Goal: Task Accomplishment & Management: Use online tool/utility

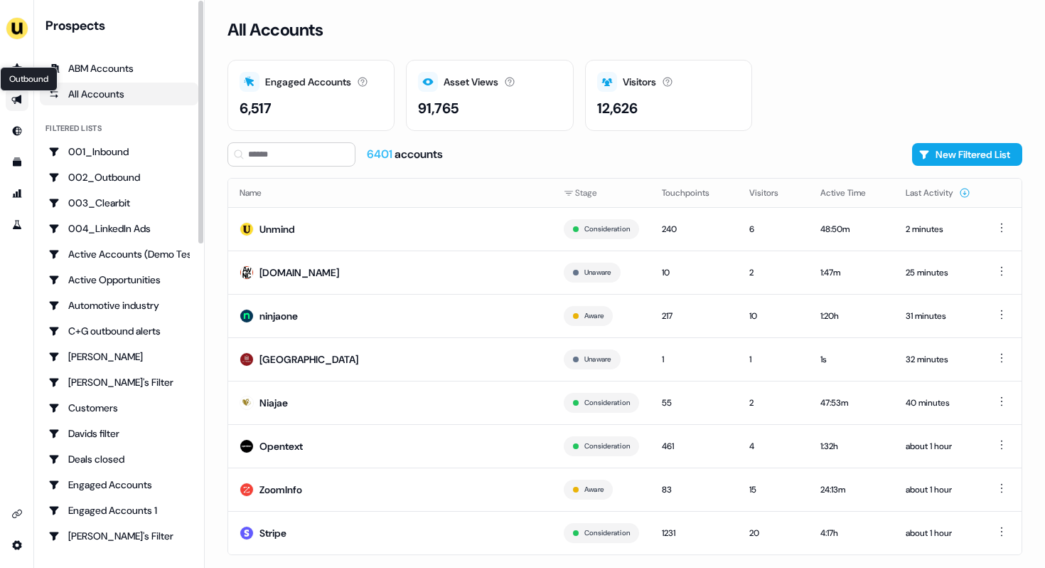
click at [12, 98] on icon "Go to outbound experience" at bounding box center [16, 99] width 10 height 9
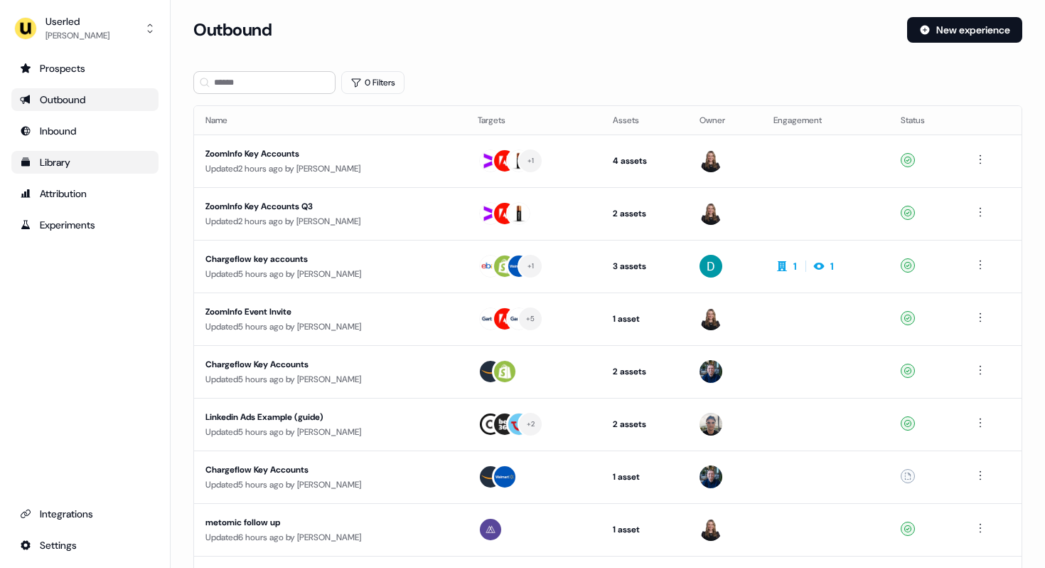
click at [68, 165] on div "Library" at bounding box center [85, 162] width 130 height 14
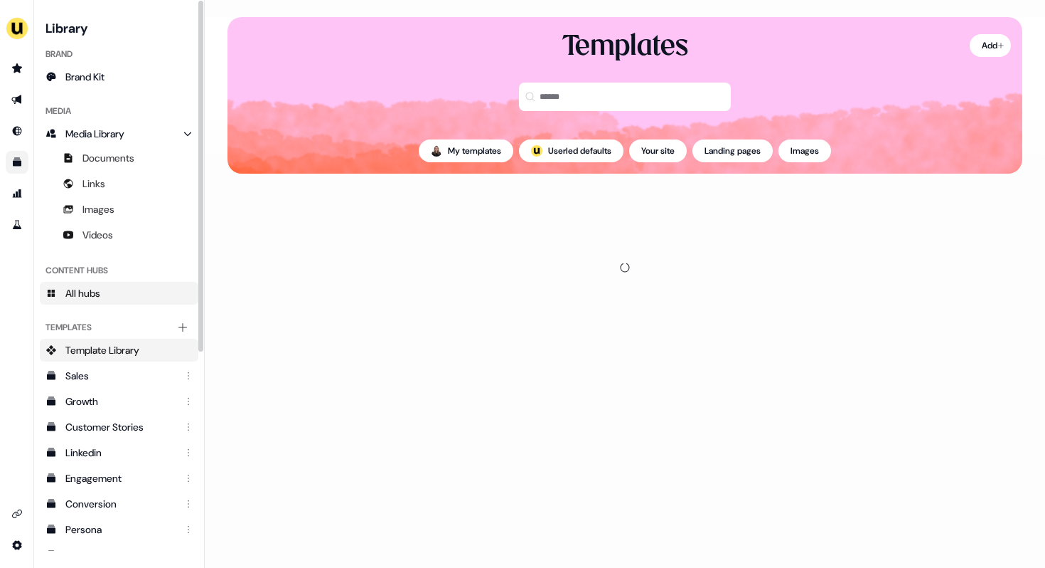
click at [100, 287] on span "All hubs" at bounding box center [82, 293] width 35 height 14
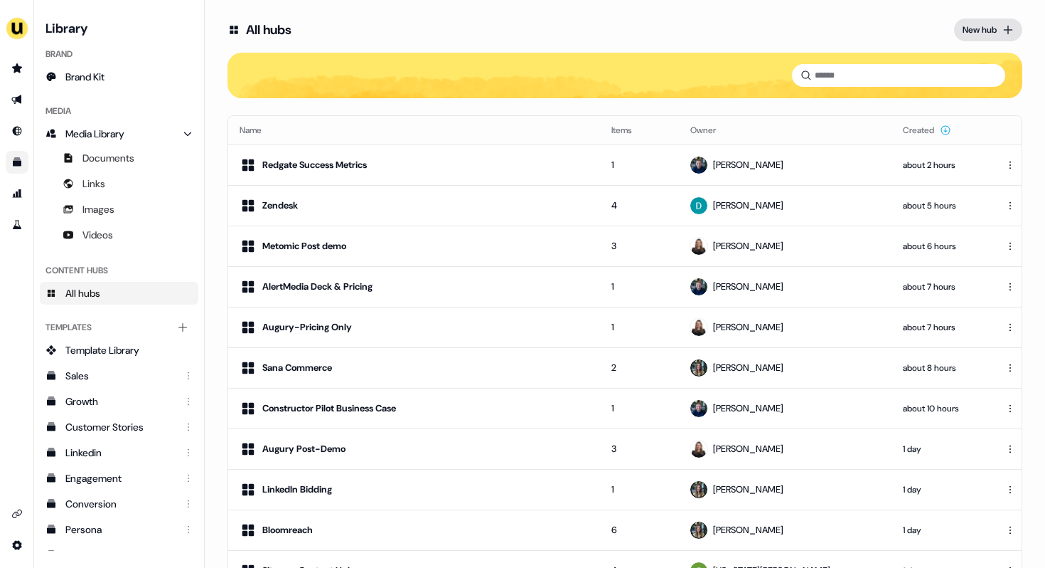
click at [1003, 28] on icon at bounding box center [1008, 29] width 11 height 11
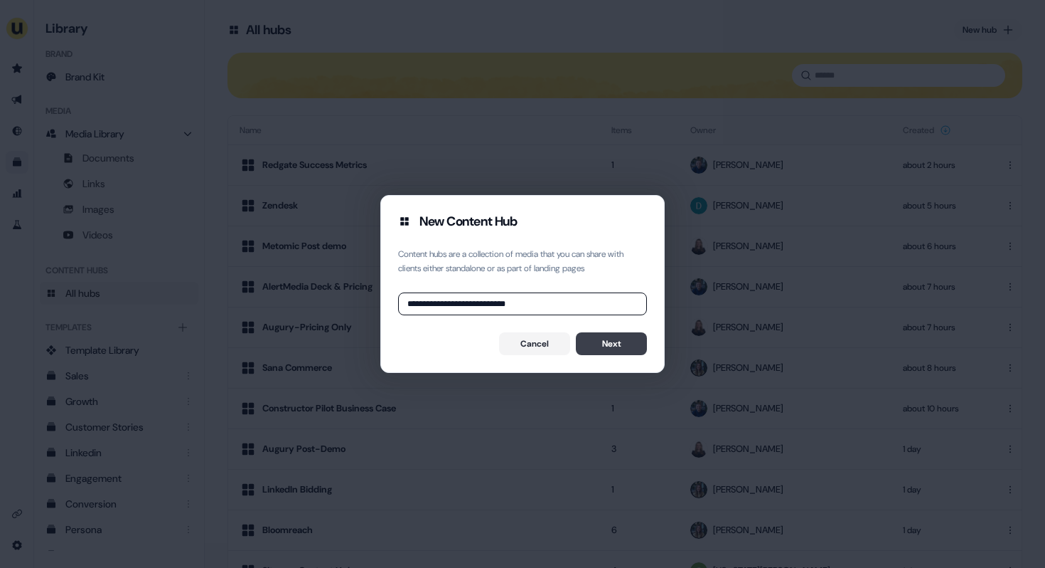
type input "**********"
click at [630, 344] on button "Next" at bounding box center [611, 343] width 71 height 23
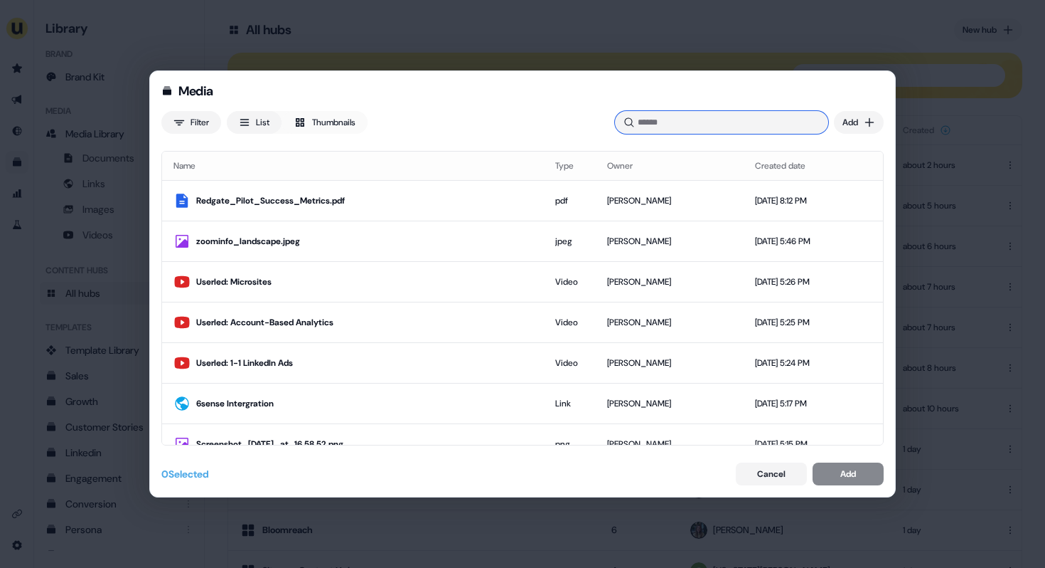
click at [754, 124] on input at bounding box center [721, 122] width 213 height 23
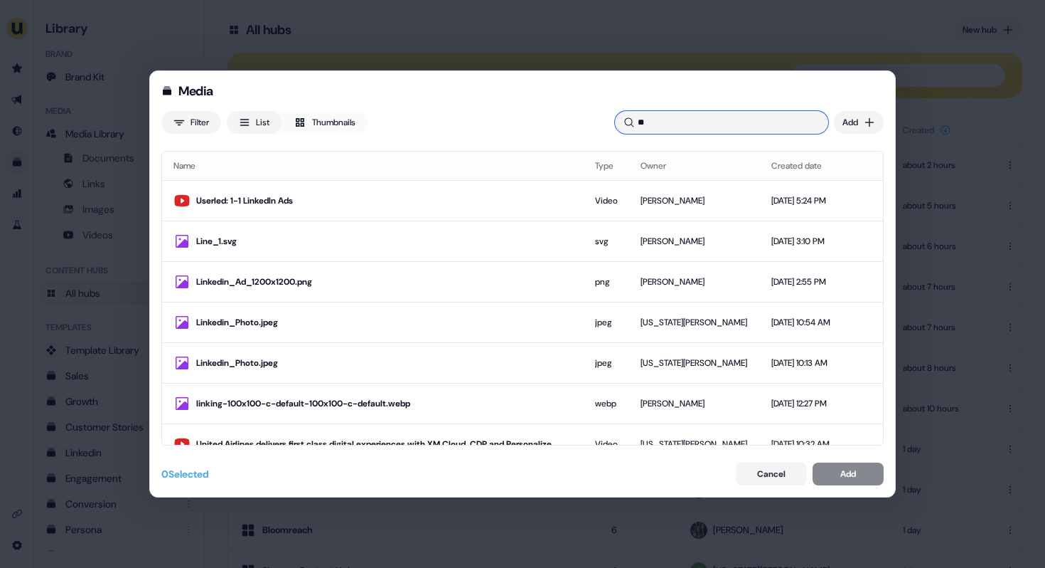
type input "*"
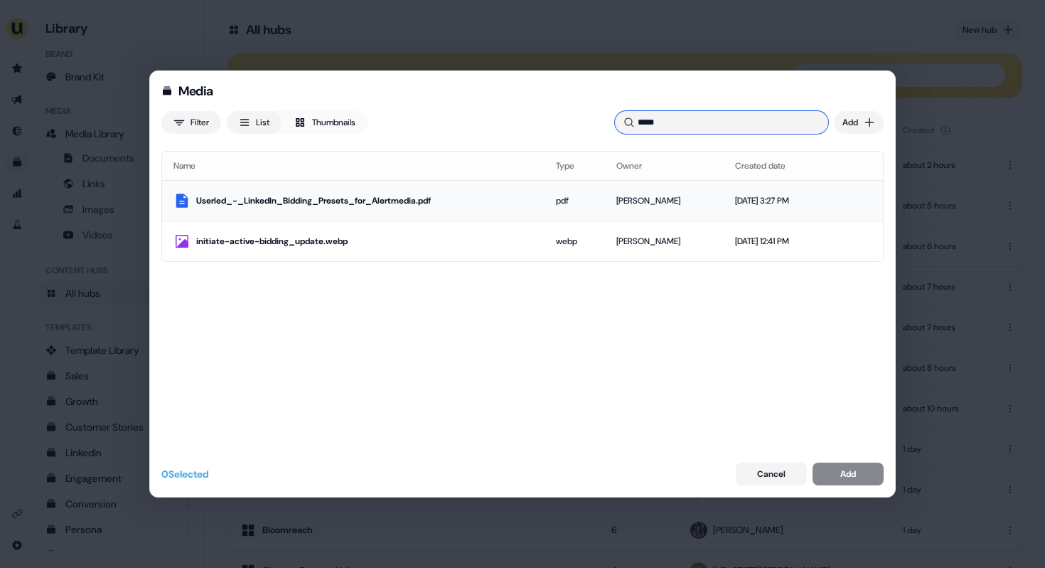
type input "*****"
click at [565, 203] on div "pdf" at bounding box center [575, 200] width 38 height 14
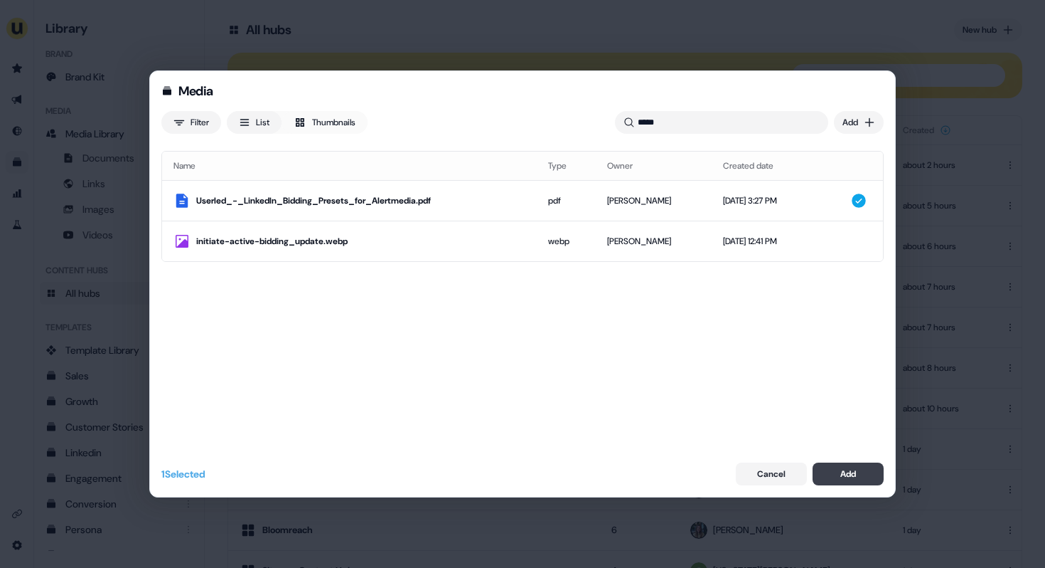
click at [863, 477] on button "Add" at bounding box center [848, 473] width 71 height 23
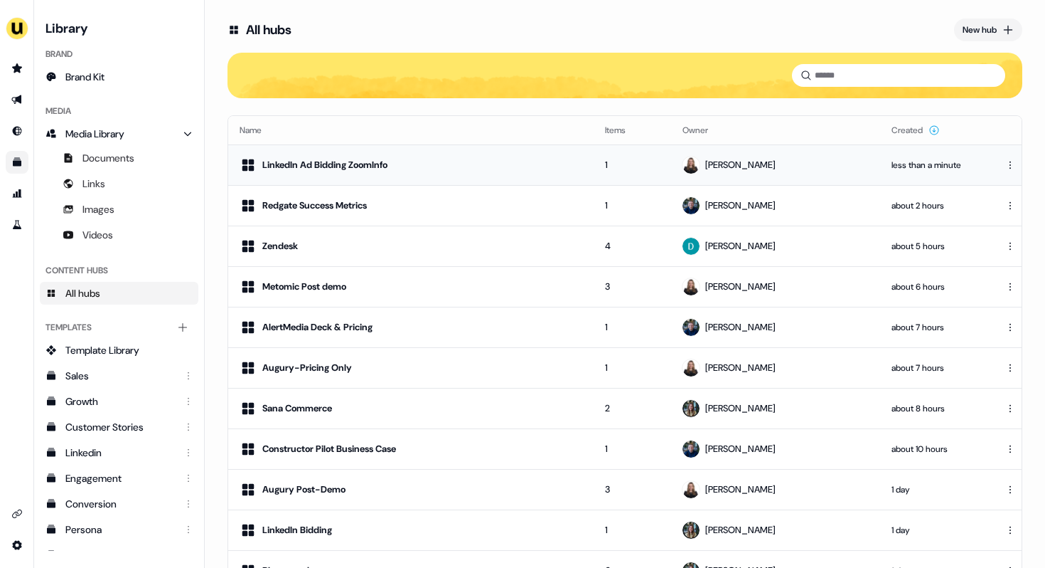
click at [619, 164] on td "1" at bounding box center [633, 164] width 78 height 41
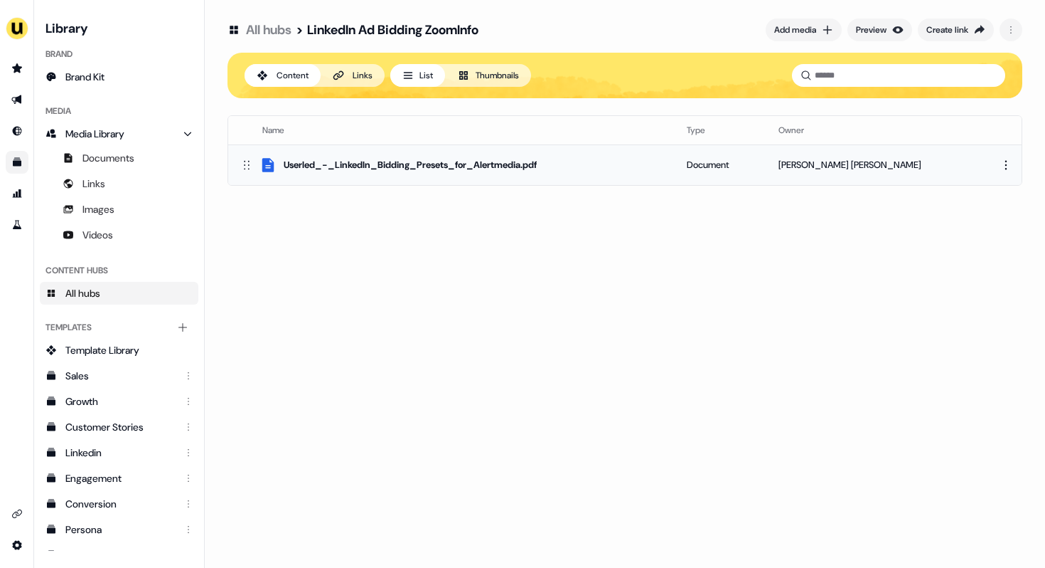
click at [1001, 160] on html "For the best experience switch devices to a bigger screen. Go to [DOMAIN_NAME] …" at bounding box center [522, 284] width 1045 height 568
click at [981, 190] on div "Edit thumbnail" at bounding box center [1000, 190] width 84 height 23
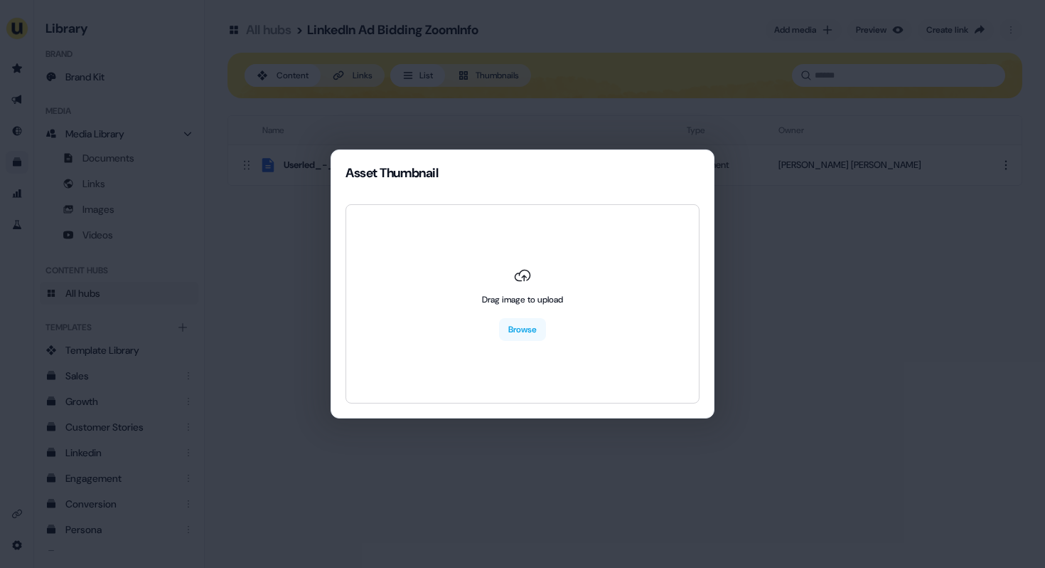
click at [752, 246] on div "Asset Thumbnail Drag image to upload Browse" at bounding box center [522, 284] width 1045 height 568
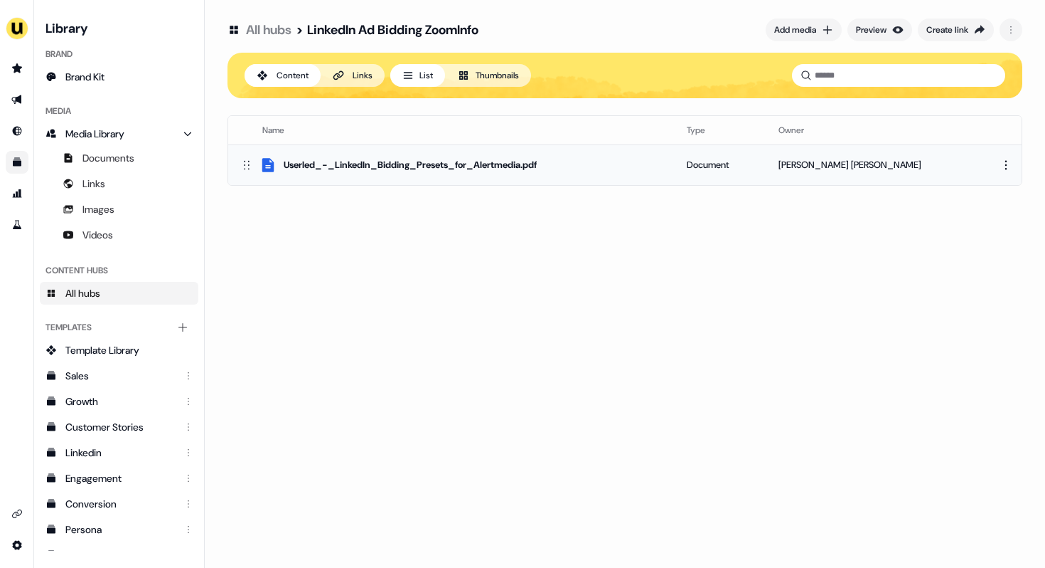
click at [1006, 171] on html "For the best experience switch devices to a bigger screen. Go to [DOMAIN_NAME] …" at bounding box center [522, 284] width 1045 height 568
click at [988, 210] on div "Rename" at bounding box center [1000, 212] width 84 height 23
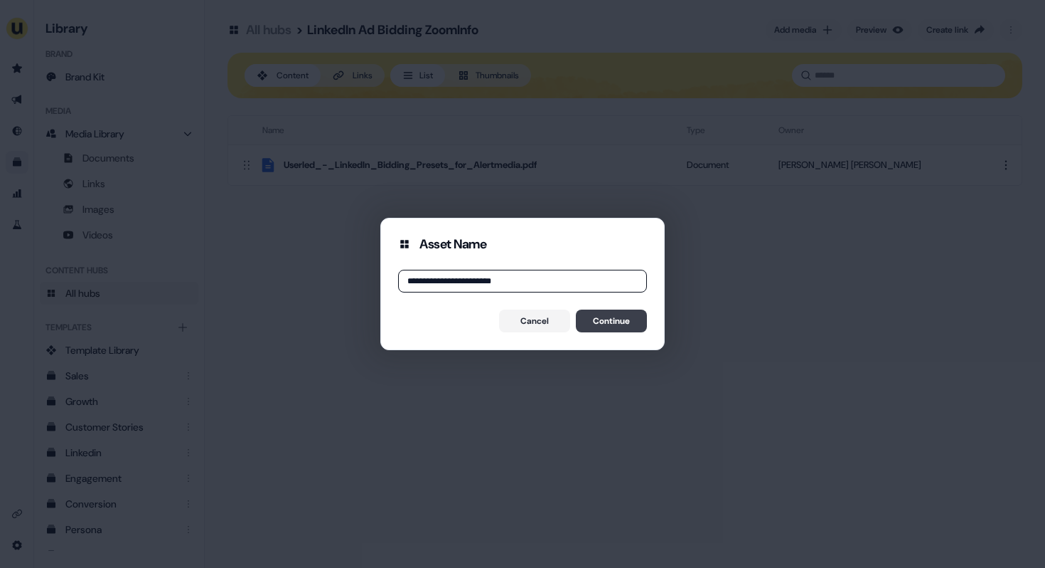
type input "**********"
click at [612, 316] on button "Continue" at bounding box center [611, 320] width 71 height 23
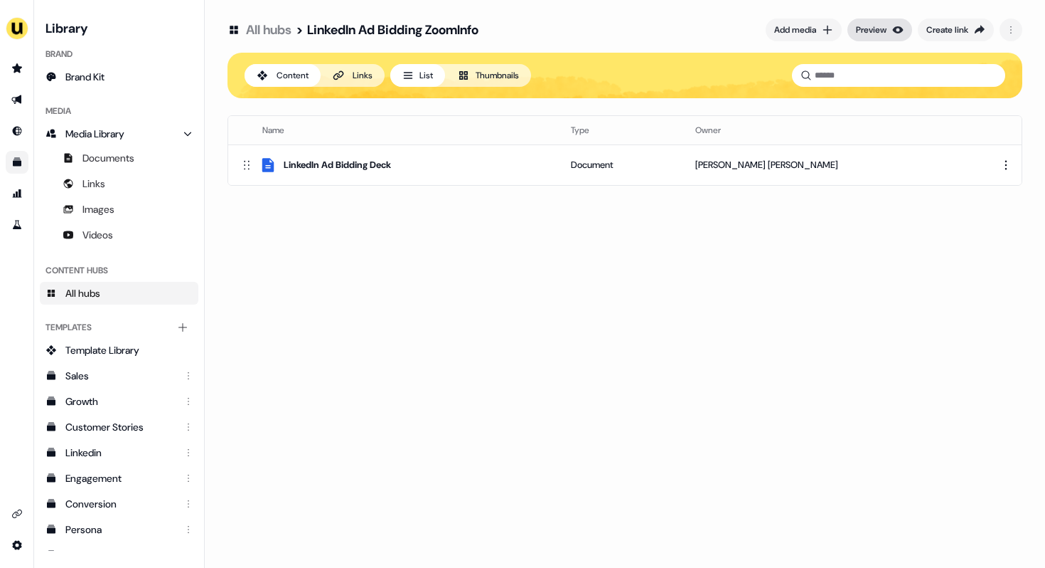
click at [876, 33] on div "Preview" at bounding box center [871, 30] width 31 height 14
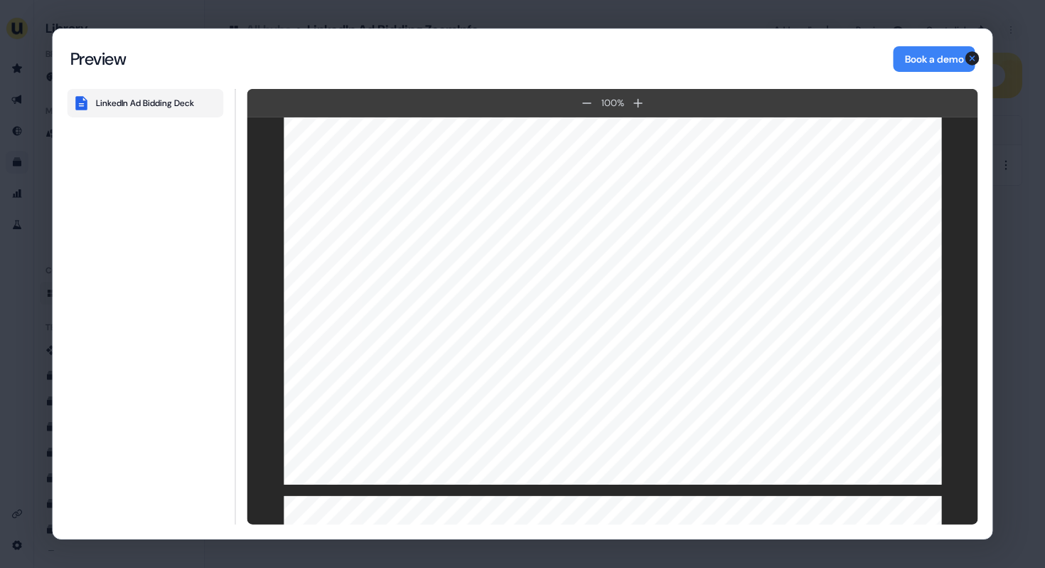
scroll to position [1664, 0]
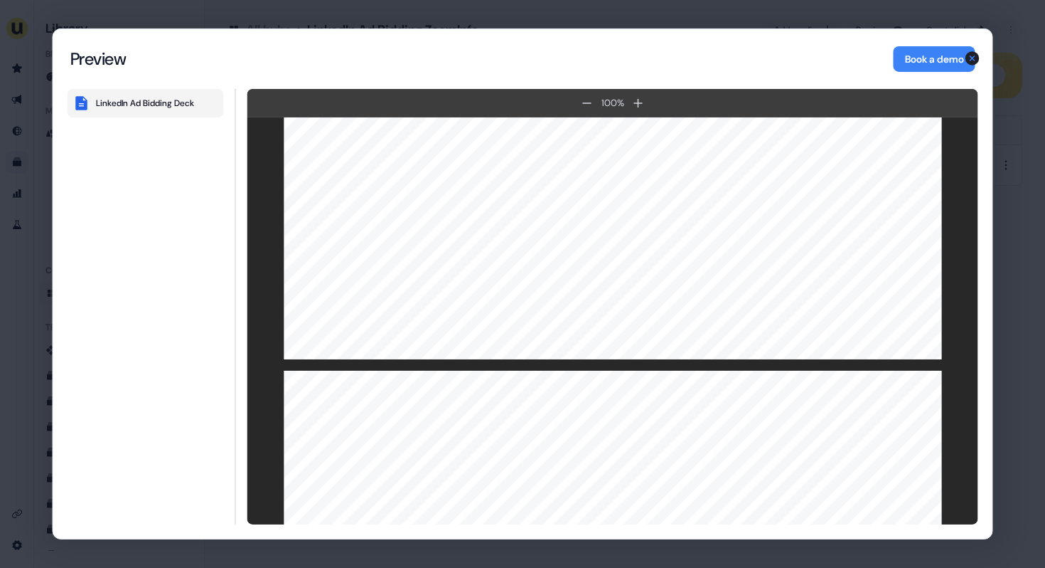
click at [1001, 187] on div "Content Hub Preview Preview Book a demo LinkedIn Ad Bidding Deck 100 % 100 % Li…" at bounding box center [522, 284] width 1045 height 568
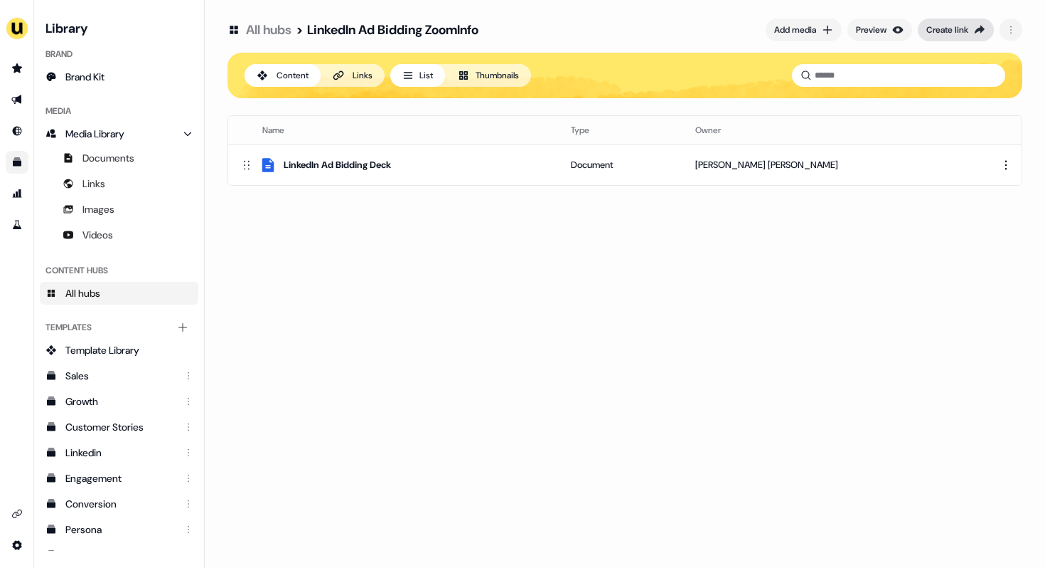
click at [965, 24] on div "Create link" at bounding box center [948, 30] width 42 height 14
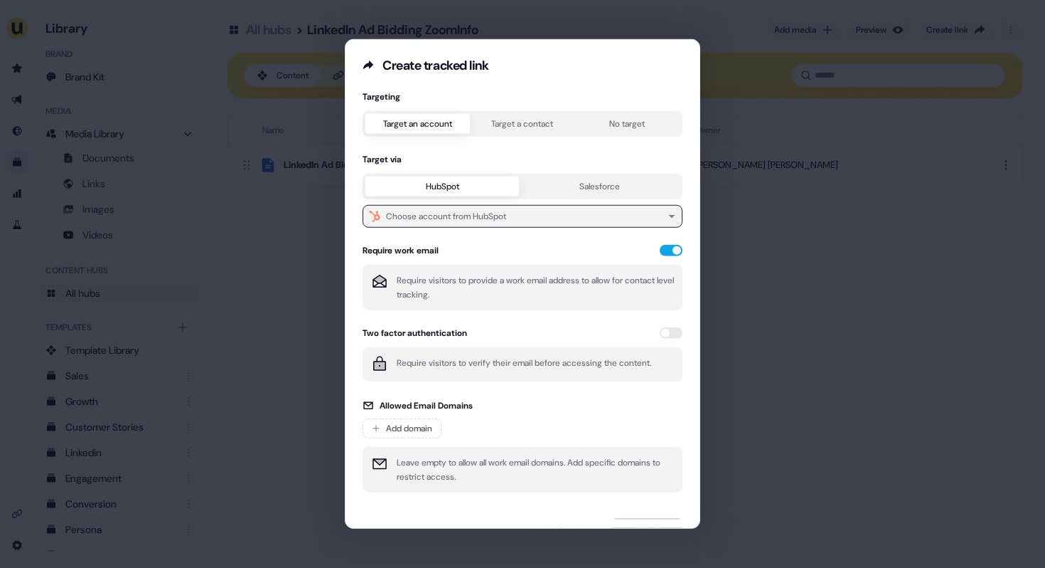
click at [422, 211] on div "Choose account from HubSpot" at bounding box center [446, 216] width 120 height 14
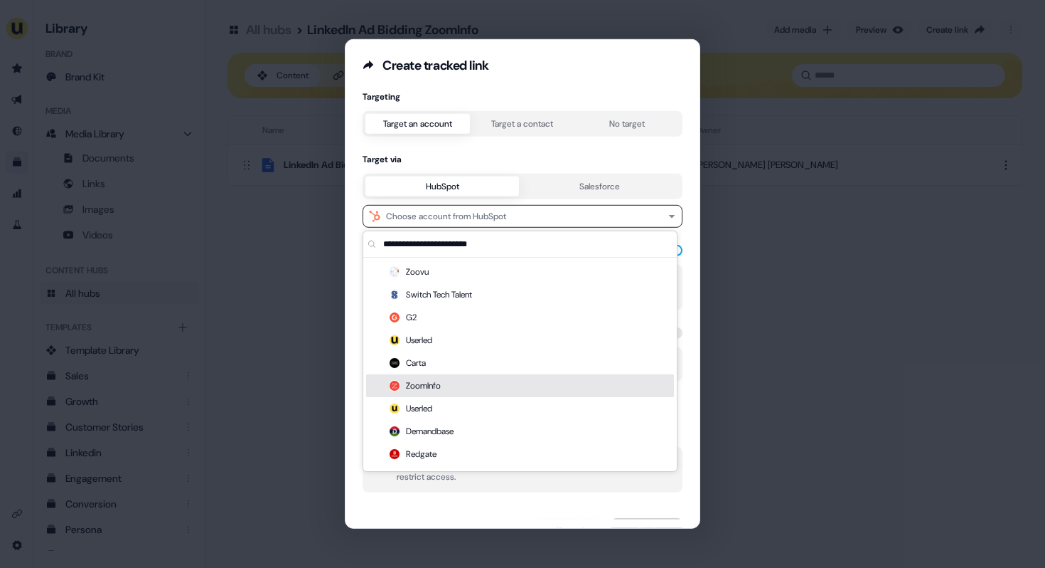
click at [420, 379] on div "ZoomInfo" at bounding box center [520, 385] width 308 height 23
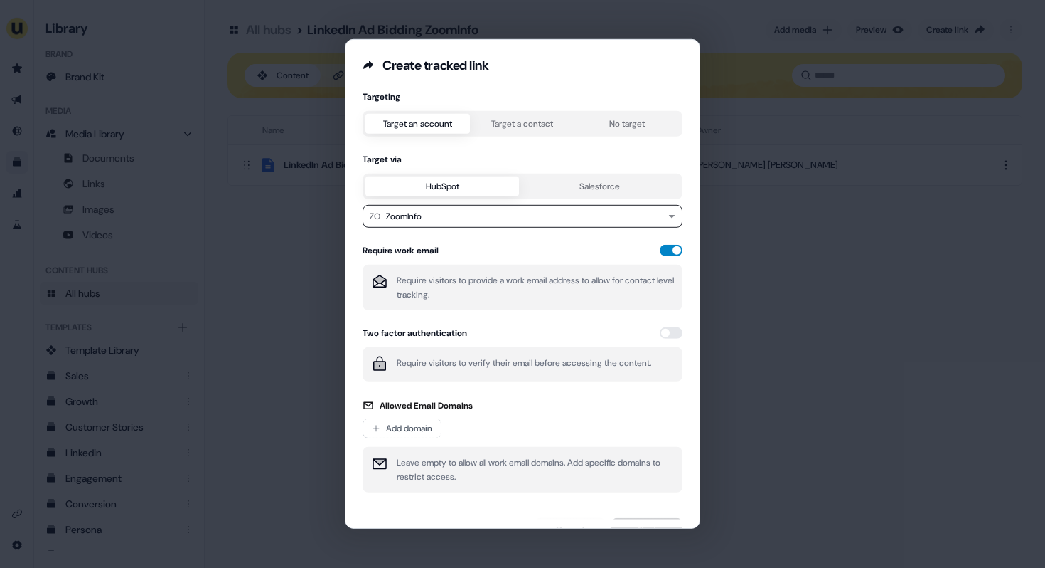
click at [667, 250] on button "button" at bounding box center [671, 250] width 23 height 11
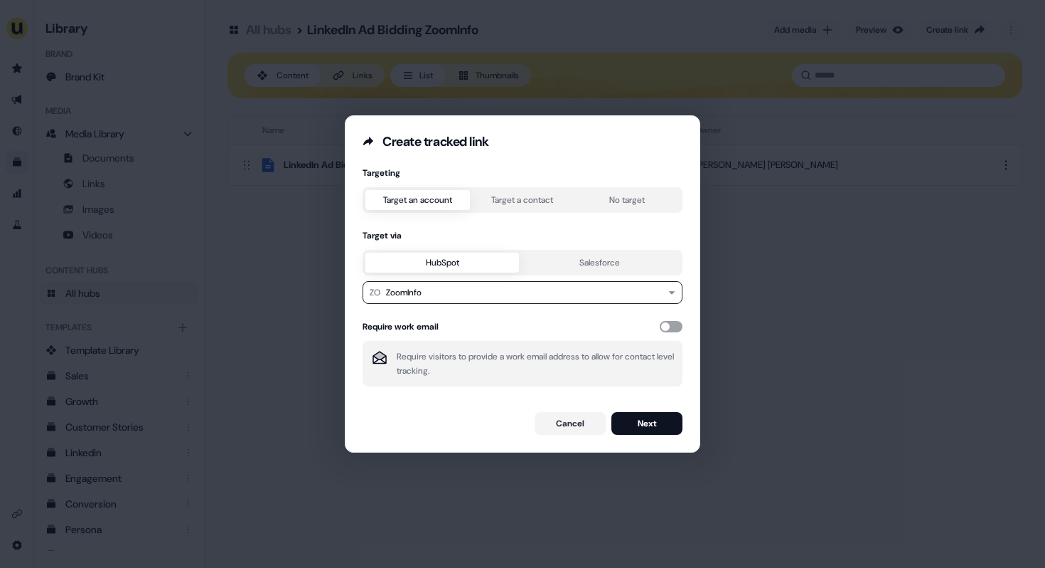
click at [664, 328] on button "button" at bounding box center [671, 326] width 23 height 11
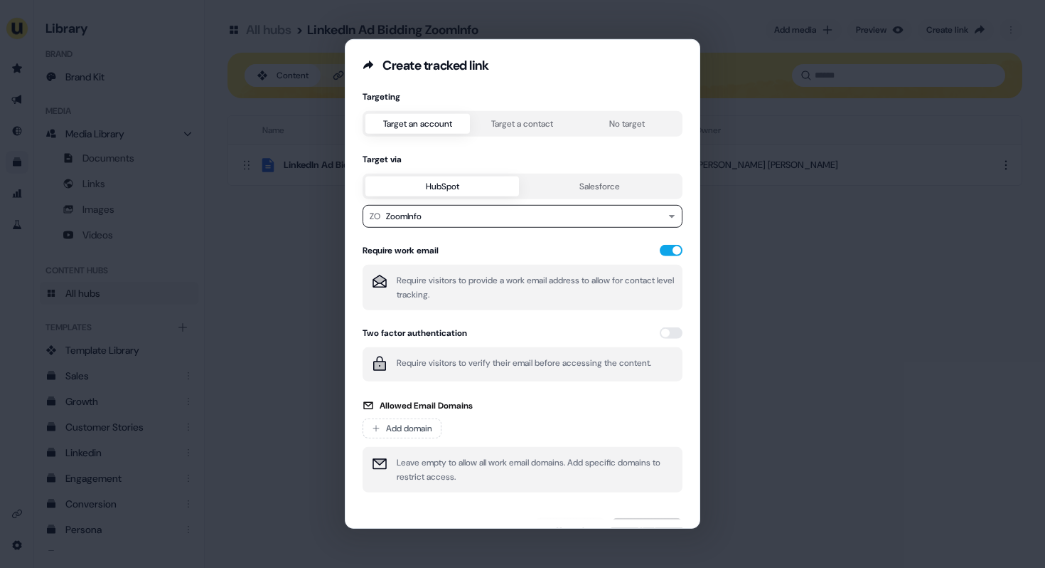
scroll to position [29, 0]
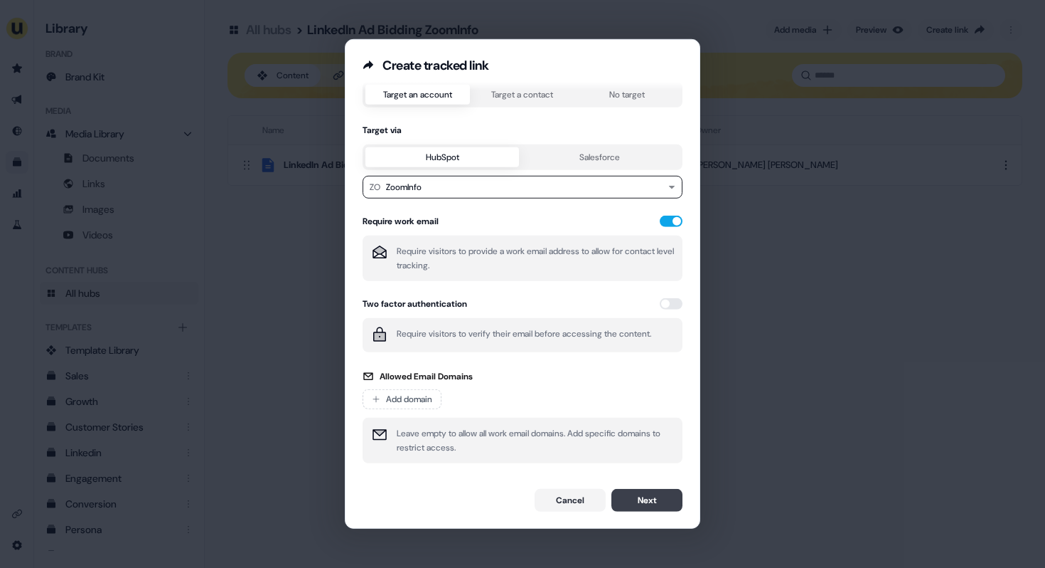
click at [626, 493] on button "Next" at bounding box center [647, 500] width 71 height 23
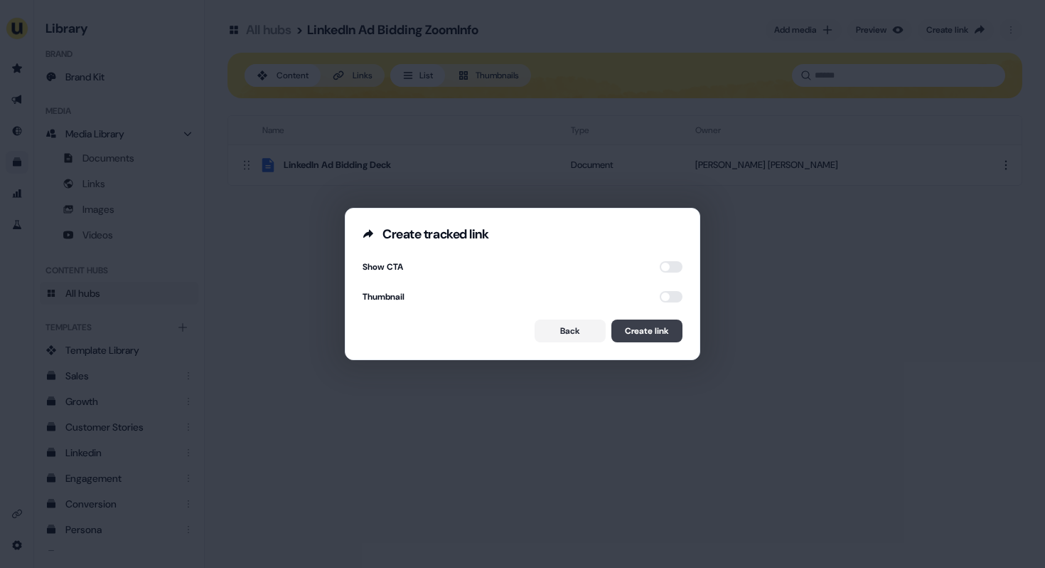
click at [647, 329] on button "Create link" at bounding box center [647, 330] width 71 height 23
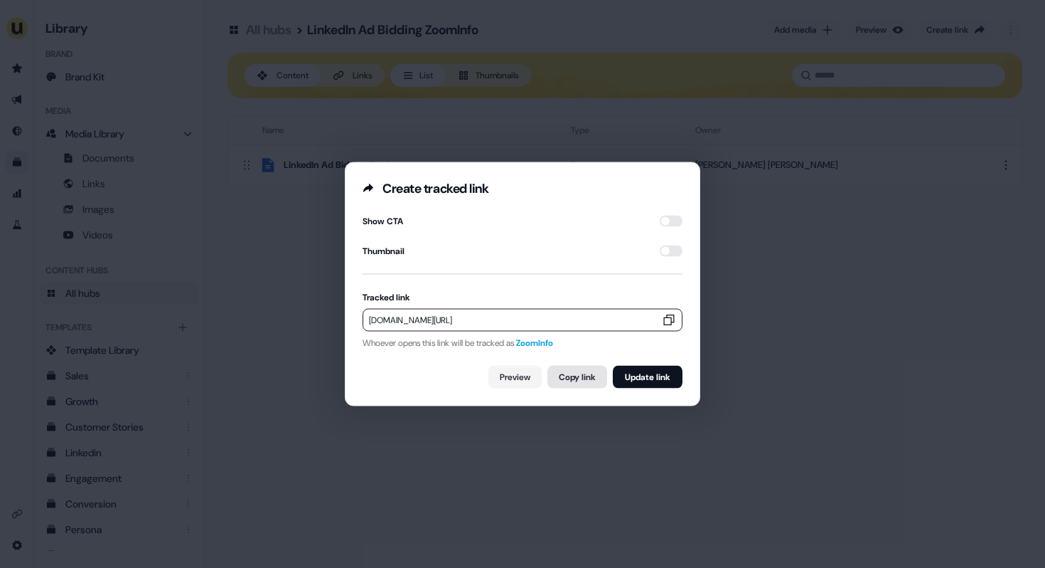
click at [569, 373] on button "Copy link" at bounding box center [578, 377] width 60 height 23
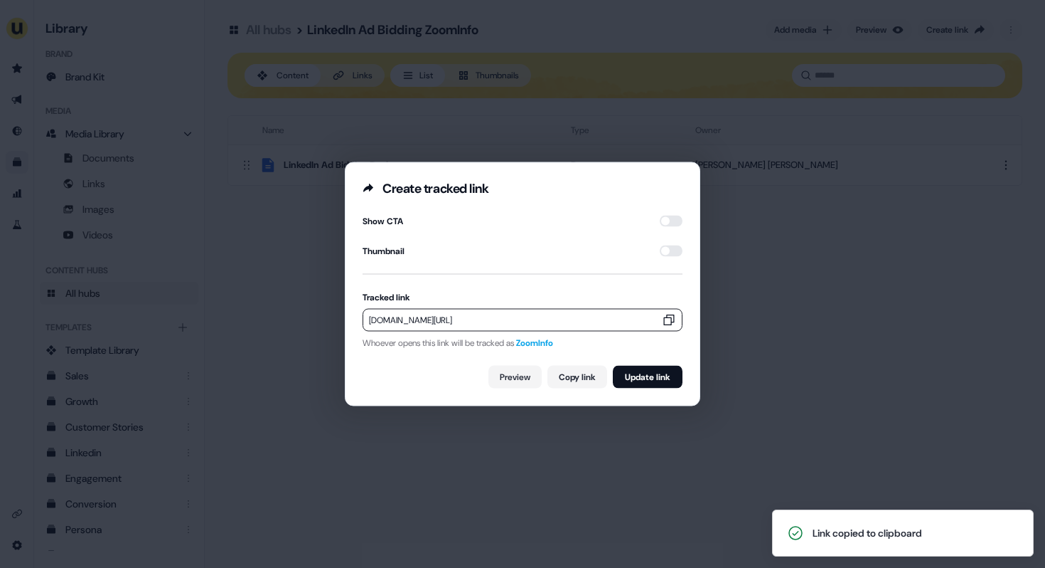
click at [555, 428] on div "Create tracked link Show CTA Thumbnail Tracked link [DOMAIN_NAME][URL] Whoever …" at bounding box center [522, 284] width 1045 height 568
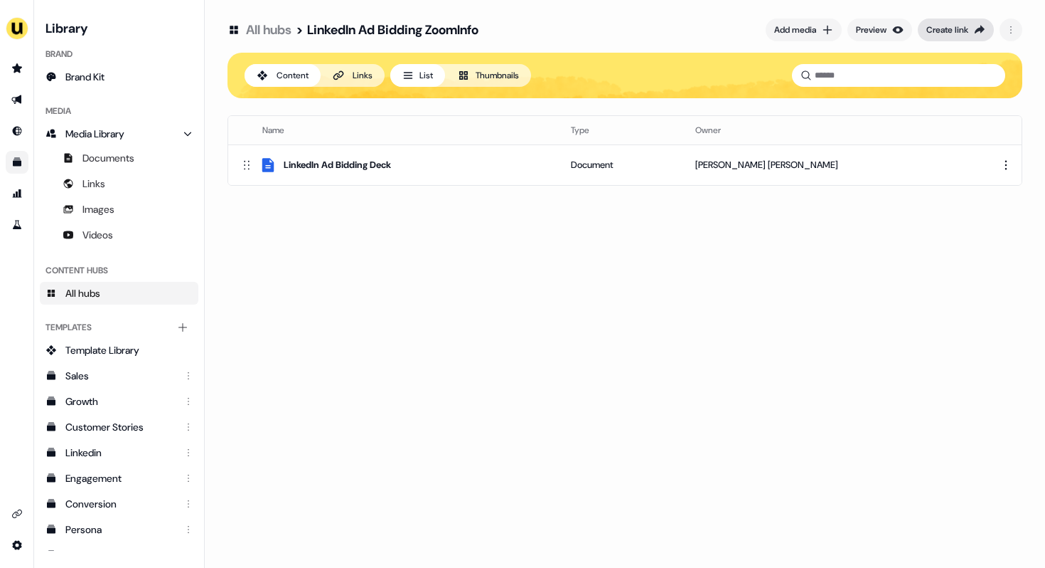
click at [949, 31] on div "Create link" at bounding box center [948, 30] width 42 height 14
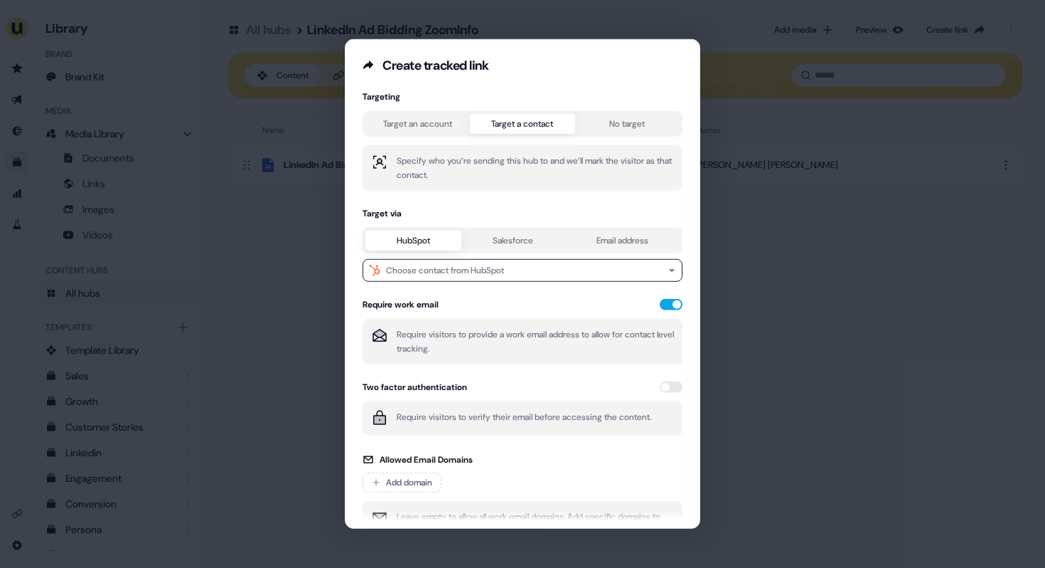
click at [522, 124] on button "Target a contact" at bounding box center [522, 124] width 105 height 20
click at [438, 131] on button "Target an account" at bounding box center [418, 124] width 105 height 20
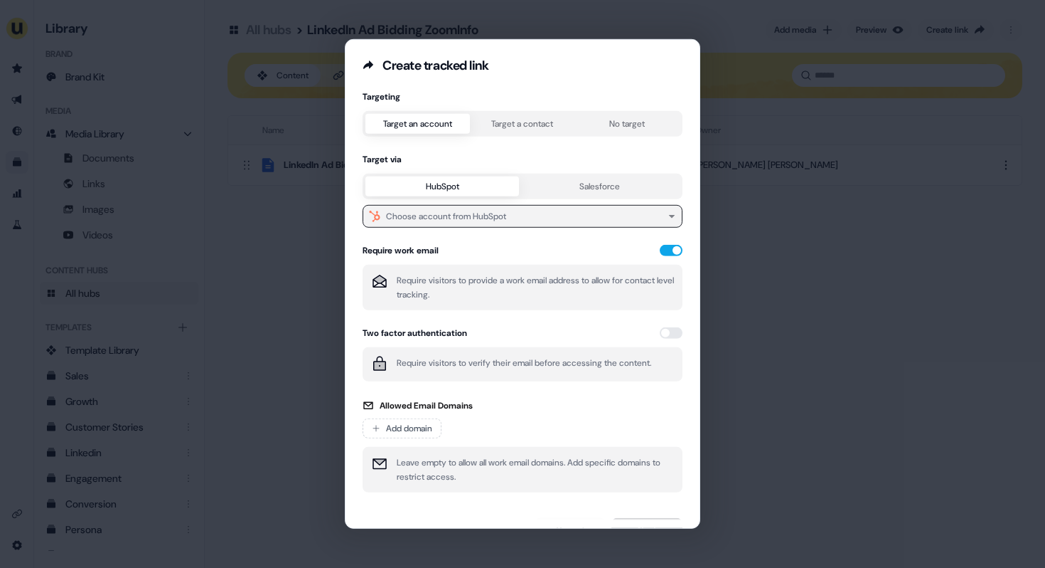
click at [491, 214] on div "Choose account from HubSpot" at bounding box center [446, 216] width 120 height 14
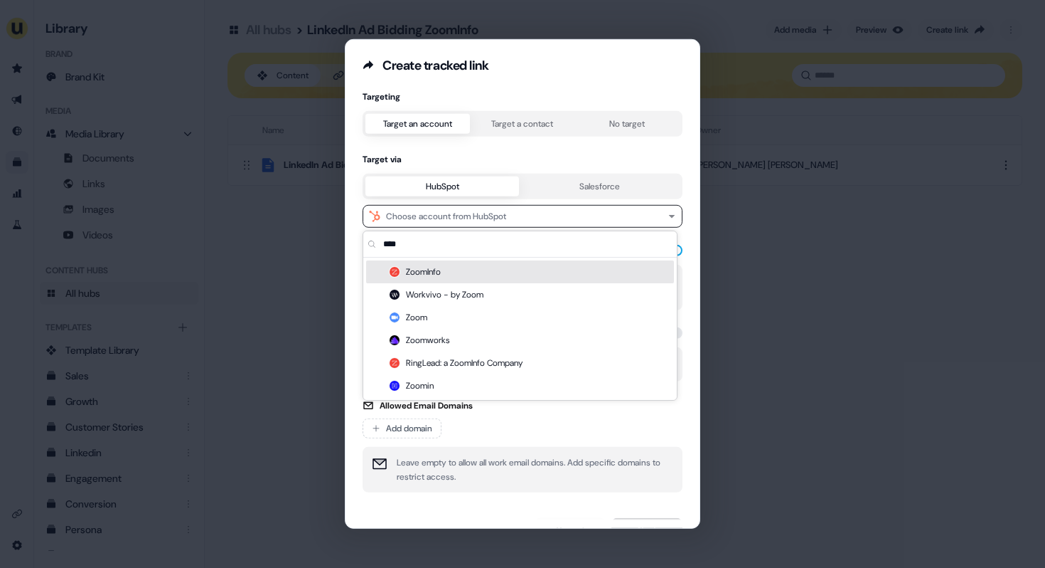
type input "****"
click at [443, 271] on div "ZoomInfo" at bounding box center [520, 271] width 308 height 23
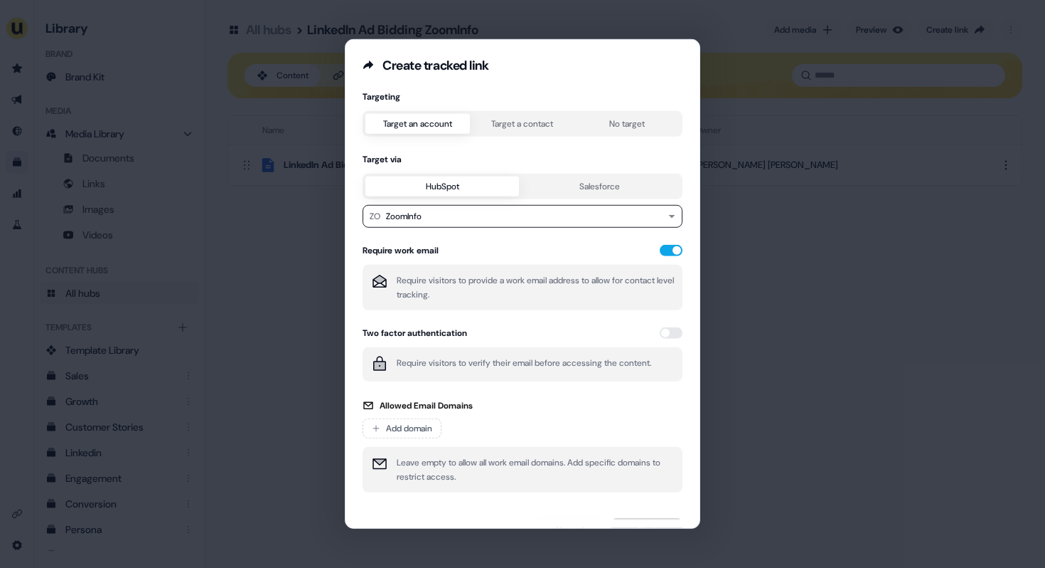
scroll to position [29, 0]
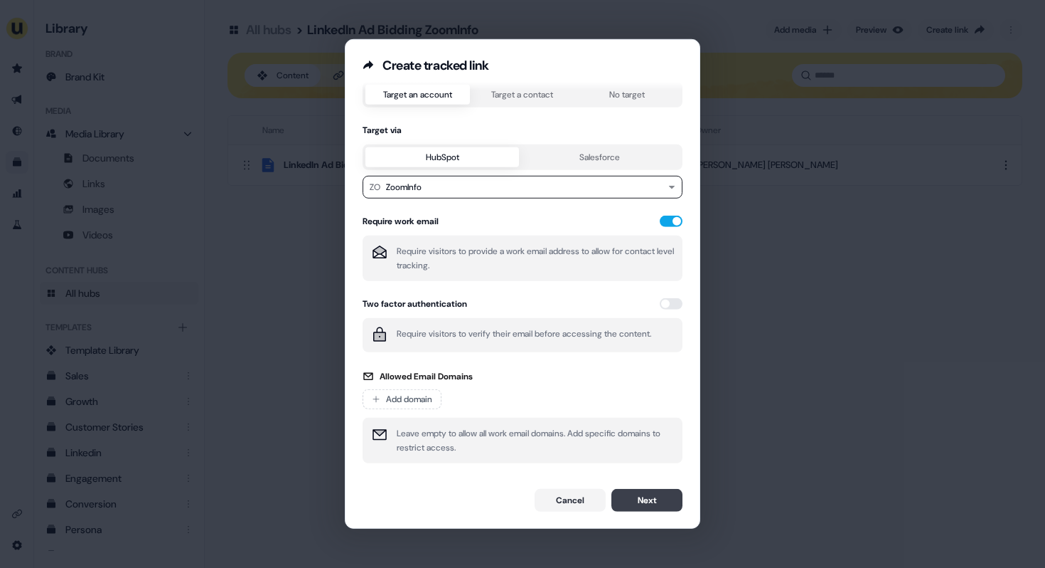
click at [656, 501] on button "Next" at bounding box center [647, 500] width 71 height 23
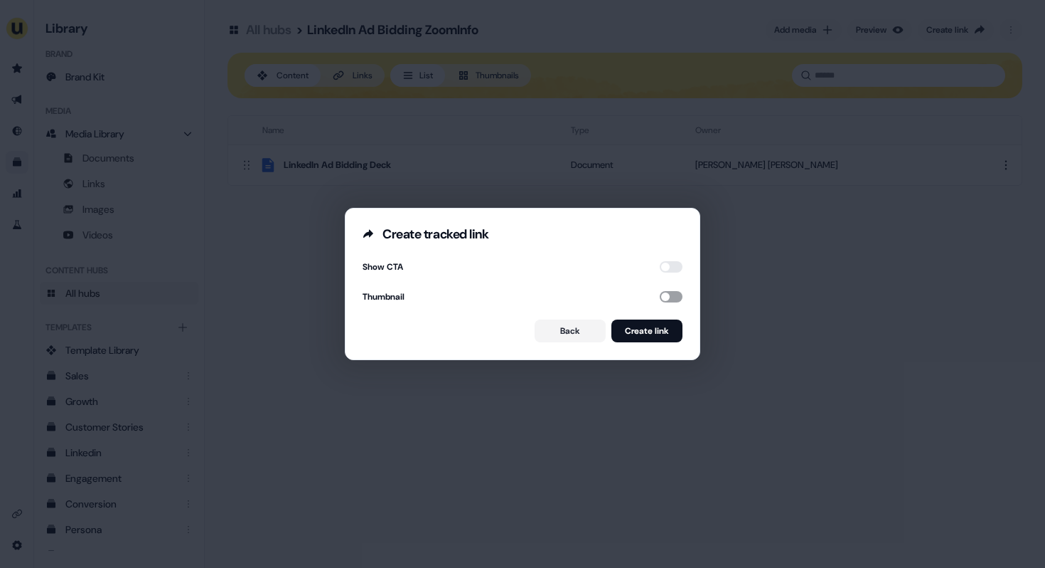
click at [665, 297] on button "button" at bounding box center [671, 296] width 23 height 11
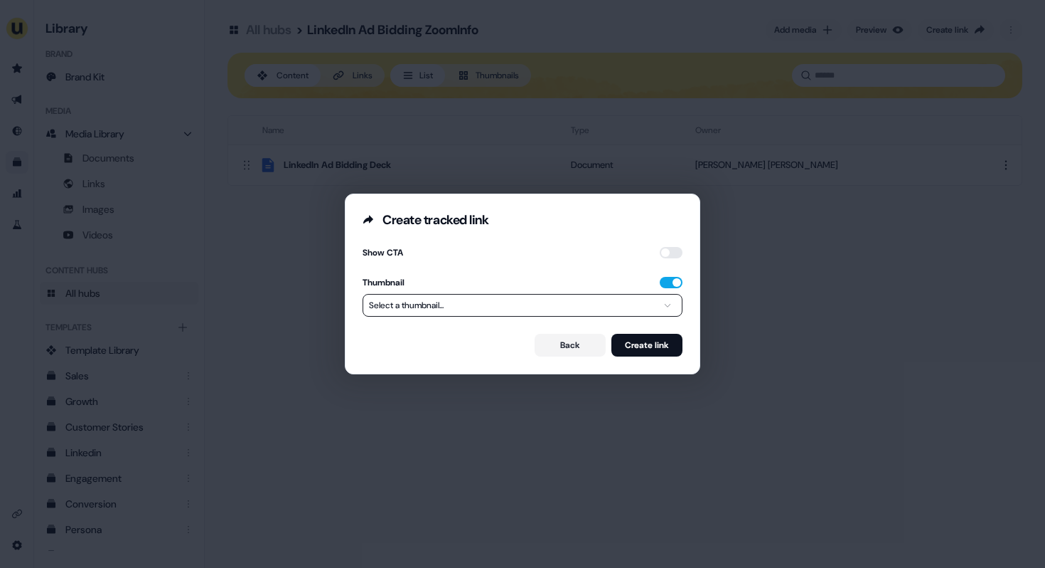
click at [627, 304] on button "Select a thumbnail..." at bounding box center [523, 305] width 320 height 23
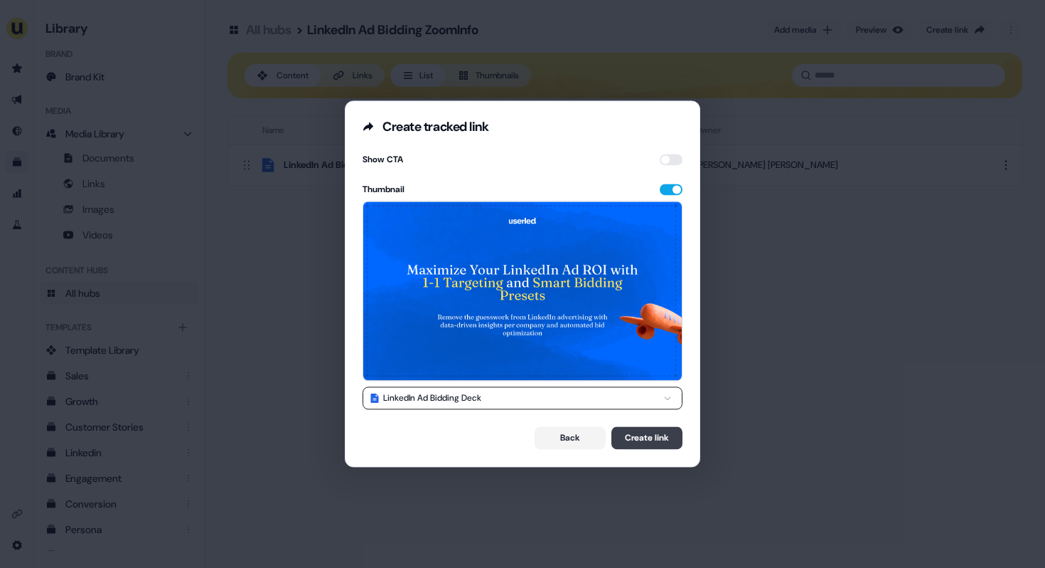
click at [637, 442] on button "Create link" at bounding box center [647, 438] width 71 height 23
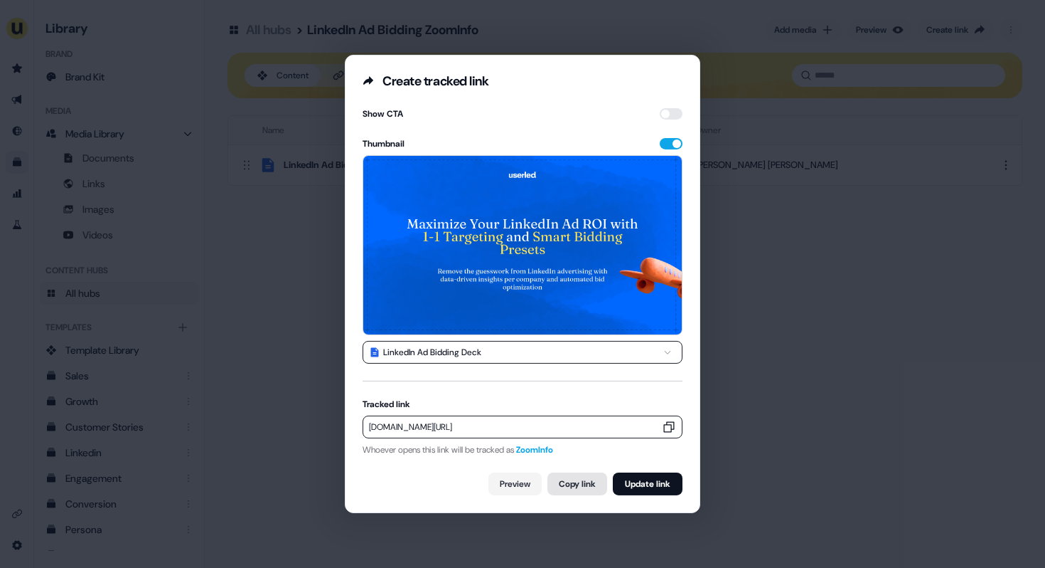
click at [561, 481] on button "Copy link" at bounding box center [578, 483] width 60 height 23
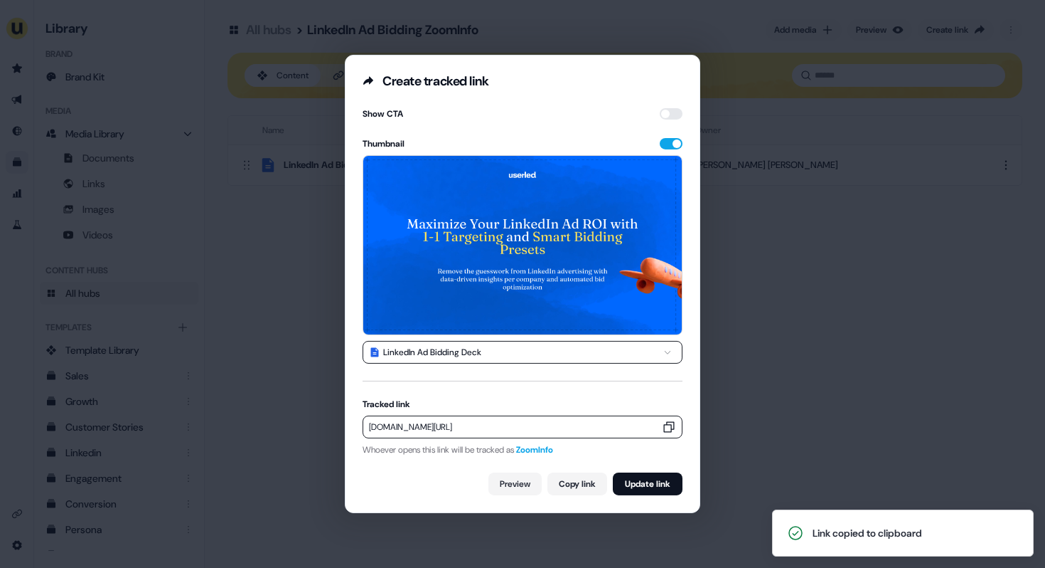
click at [770, 126] on div "**********" at bounding box center [522, 284] width 1045 height 568
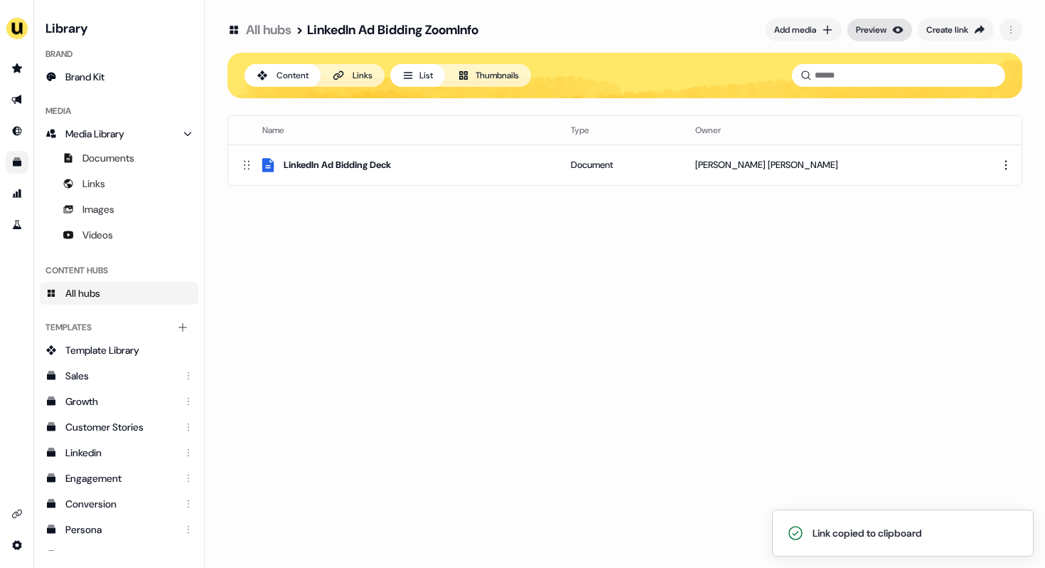
click at [885, 28] on button "Preview" at bounding box center [880, 29] width 65 height 23
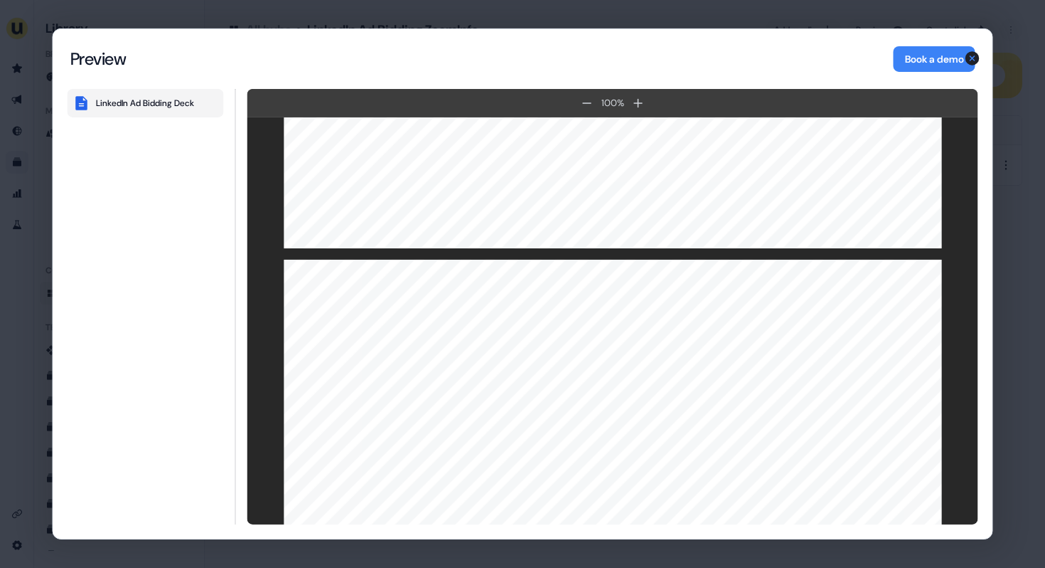
scroll to position [1892, 0]
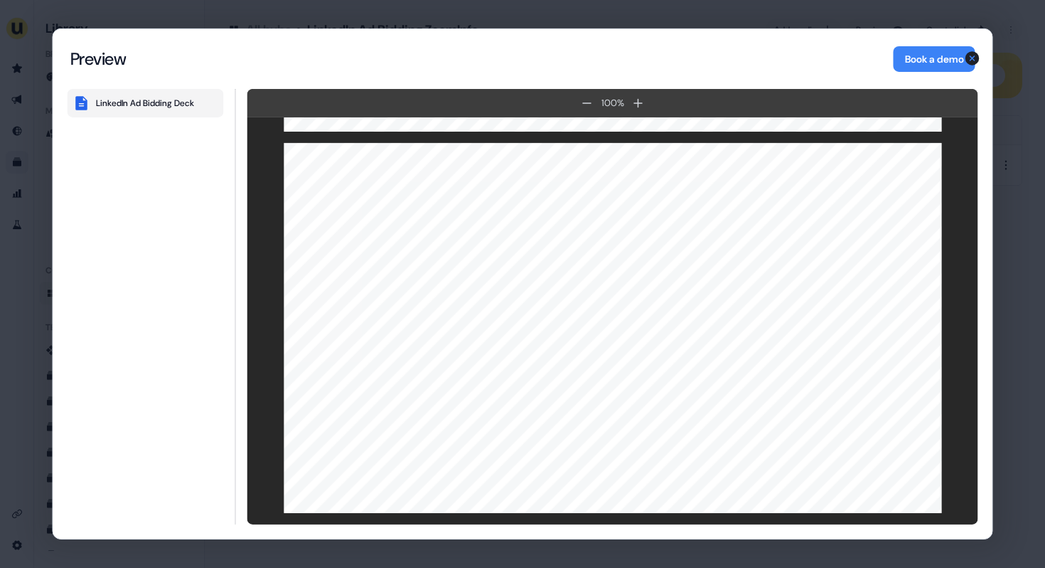
click at [396, 19] on div "Content Hub Preview Preview Book a demo LinkedIn Ad Bidding Deck 100 % 100 % Li…" at bounding box center [522, 284] width 1045 height 568
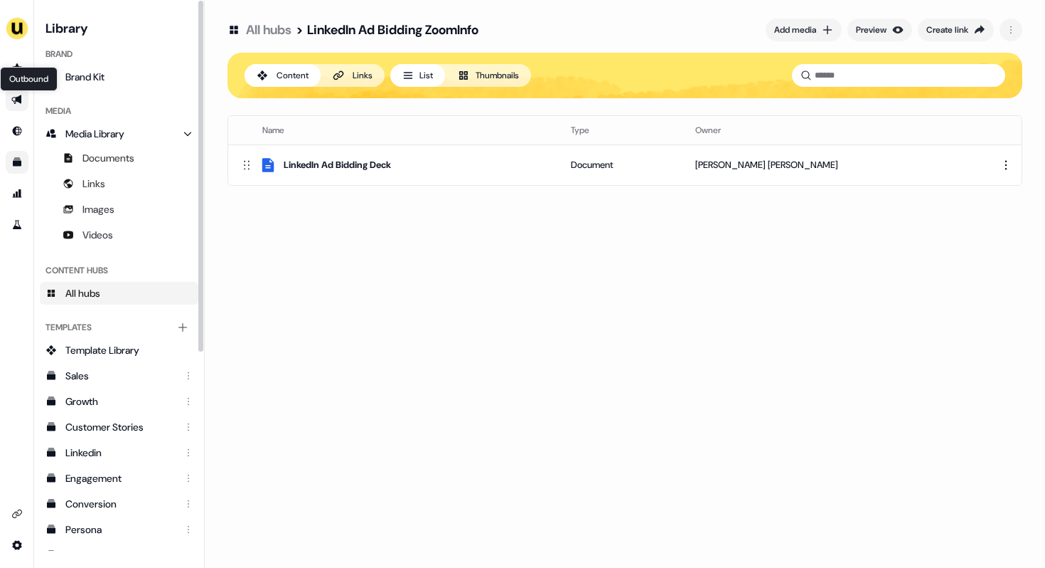
click at [23, 99] on link "Outbound Outbound" at bounding box center [17, 99] width 23 height 23
